Goal: Information Seeking & Learning: Learn about a topic

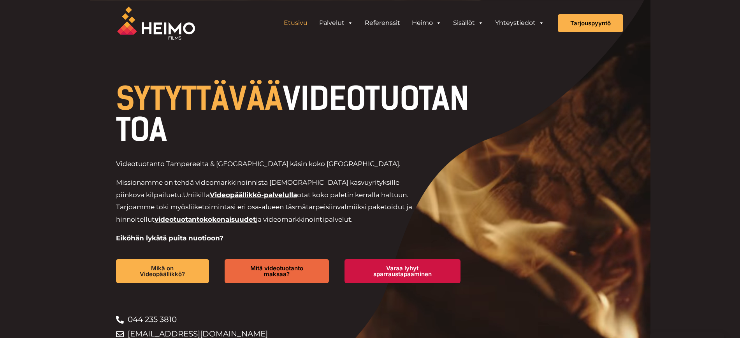
click at [396, 24] on link "Referenssit" at bounding box center [382, 23] width 47 height 16
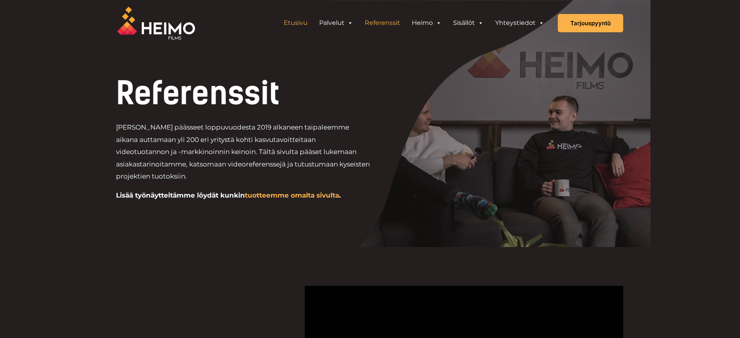
scroll to position [0, 0]
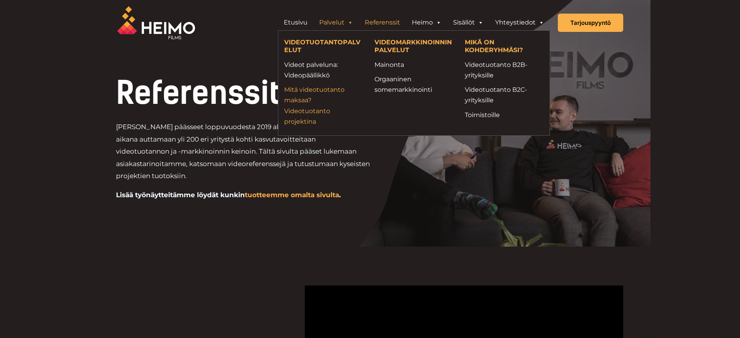
click at [305, 86] on link "Mitä videotuotanto maksaa? Videotuotanto projektina" at bounding box center [323, 105] width 79 height 42
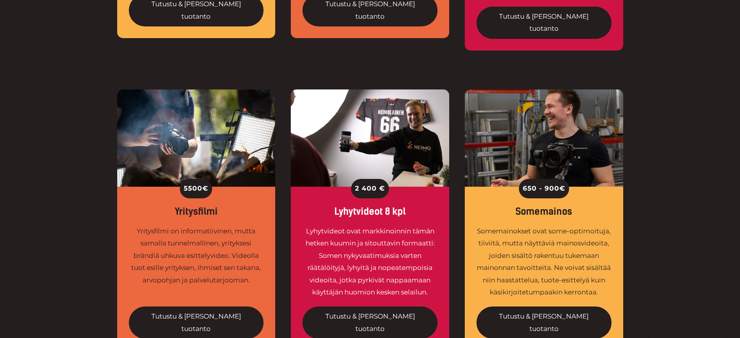
scroll to position [548, 0]
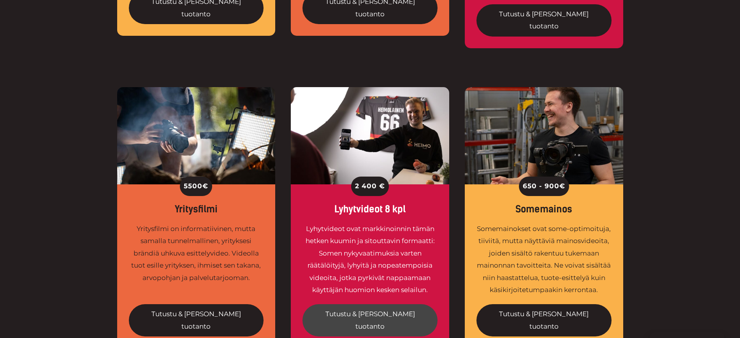
click at [356, 304] on link "Tutustu & [PERSON_NAME] tuotanto" at bounding box center [369, 320] width 135 height 32
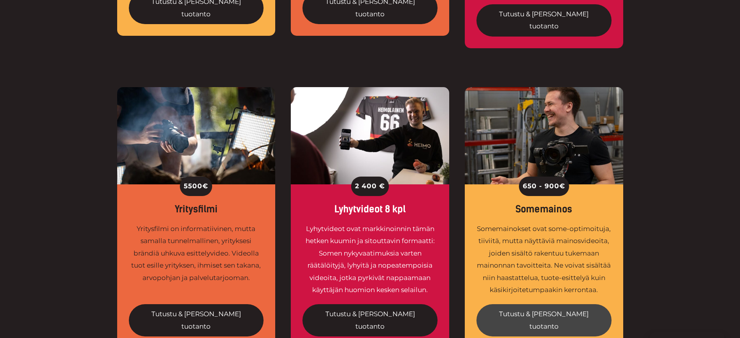
click at [530, 304] on link "Tutustu & tilaa tuotanto" at bounding box center [543, 320] width 135 height 32
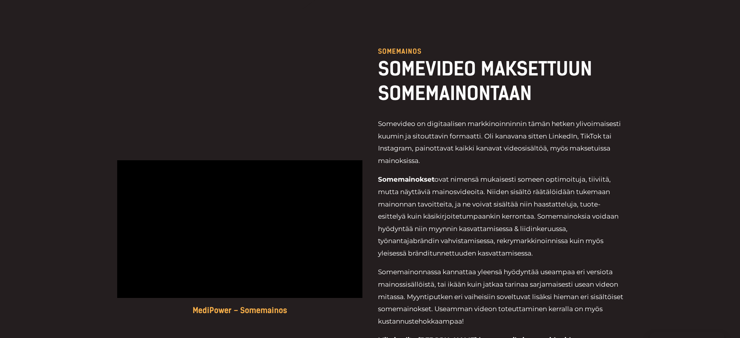
scroll to position [358, 0]
